Goal: Task Accomplishment & Management: Use online tool/utility

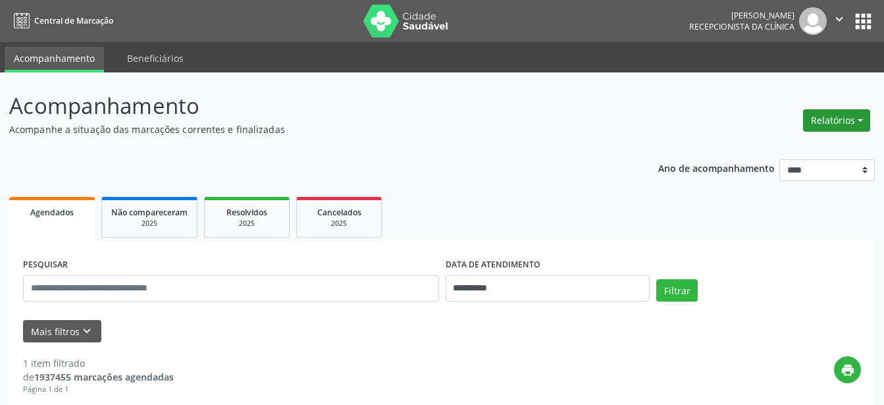
click at [834, 120] on button "Relatórios" at bounding box center [836, 120] width 67 height 22
click at [789, 151] on link "Agendamentos" at bounding box center [799, 148] width 141 height 18
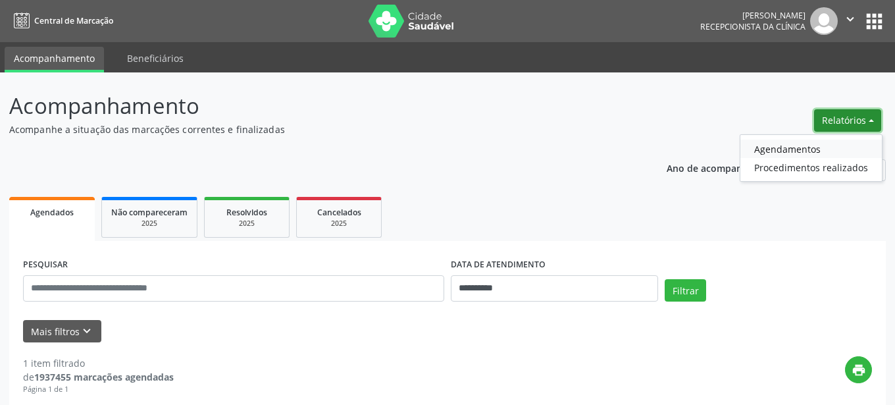
select select "*"
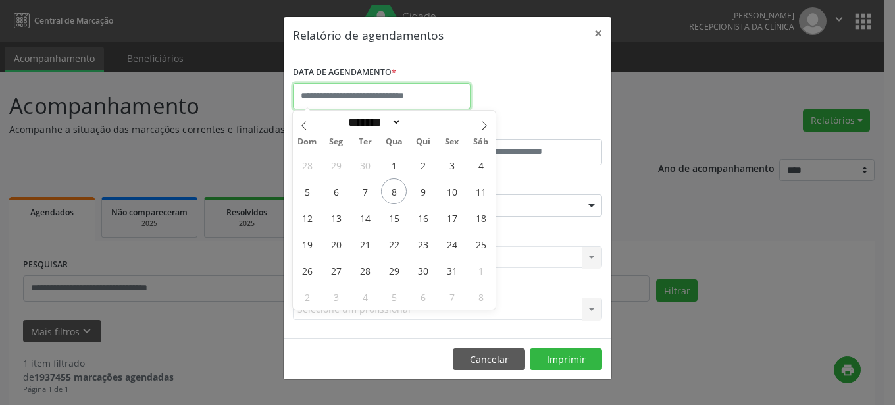
click at [387, 92] on input "text" at bounding box center [382, 96] width 178 height 26
click at [426, 193] on span "9" at bounding box center [423, 191] width 26 height 26
type input "**********"
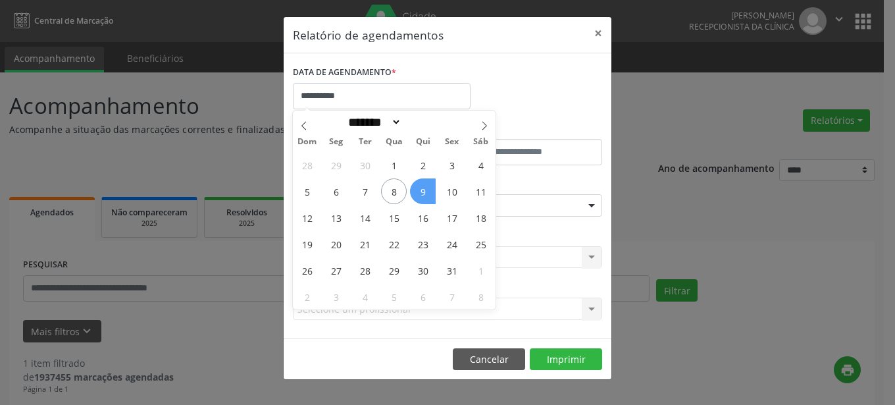
click at [426, 193] on span "9" at bounding box center [423, 191] width 26 height 26
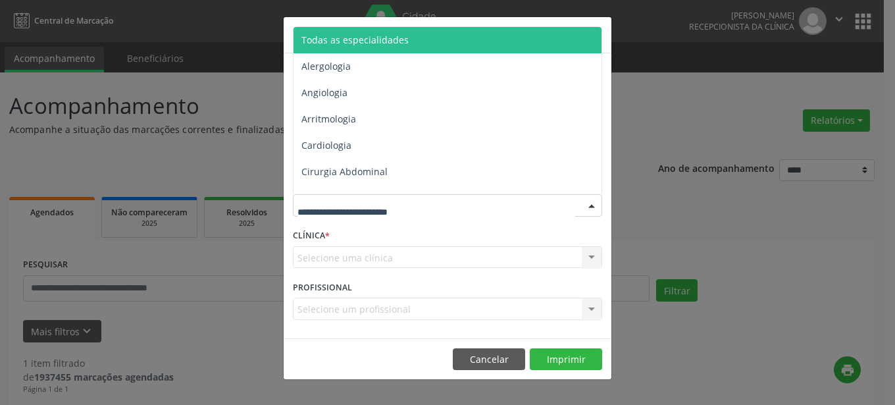
click at [587, 207] on div at bounding box center [592, 206] width 20 height 22
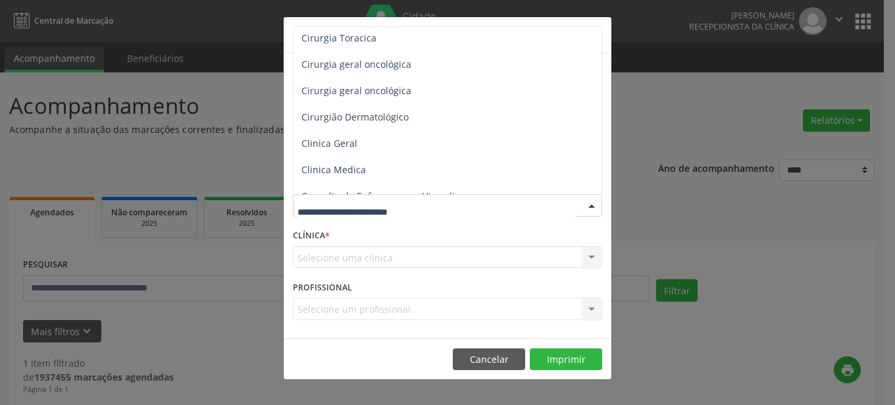
scroll to position [450, 0]
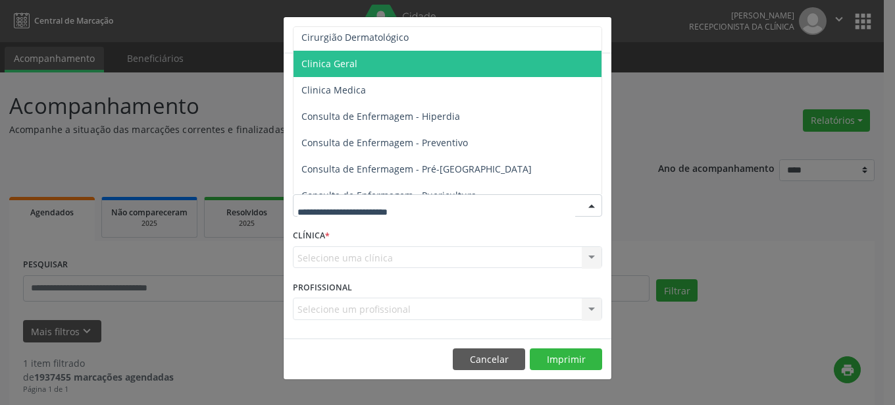
click at [374, 66] on span "Clinica Geral" at bounding box center [448, 64] width 310 height 26
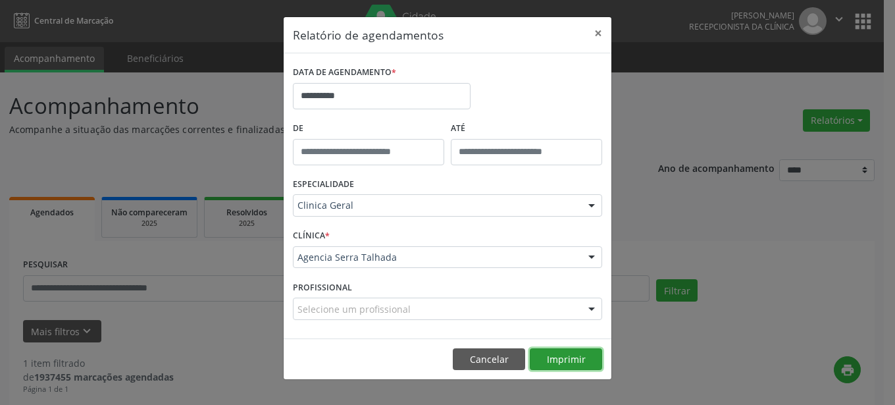
click at [572, 361] on button "Imprimir" at bounding box center [566, 359] width 72 height 22
